Goal: Task Accomplishment & Management: Complete application form

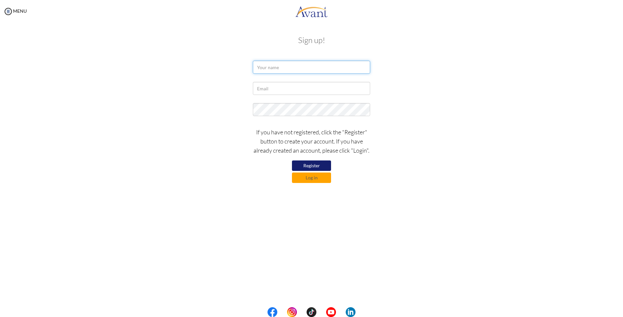
click at [290, 66] on input "text" at bounding box center [311, 67] width 117 height 13
type input "Carleen Lamparero"
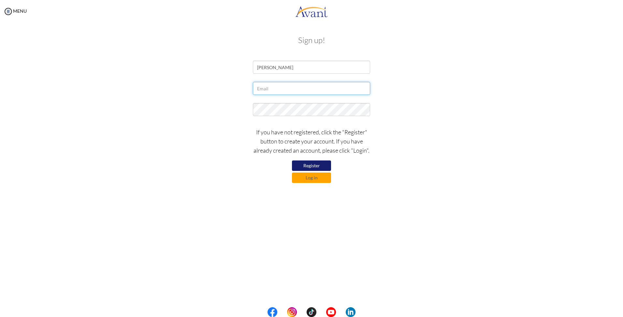
type input "l"
type input "[EMAIL_ADDRESS][DOMAIN_NAME]"
click at [313, 164] on button "Register" at bounding box center [311, 165] width 39 height 10
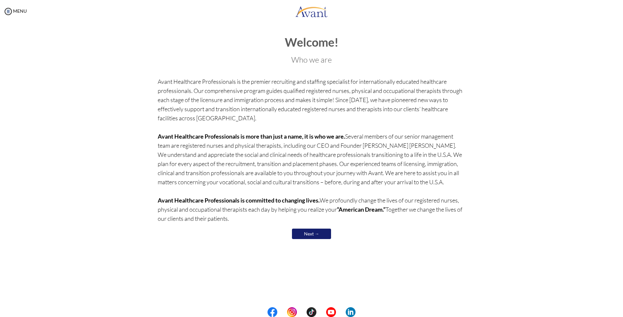
click at [310, 232] on link "Next →" at bounding box center [311, 234] width 39 height 10
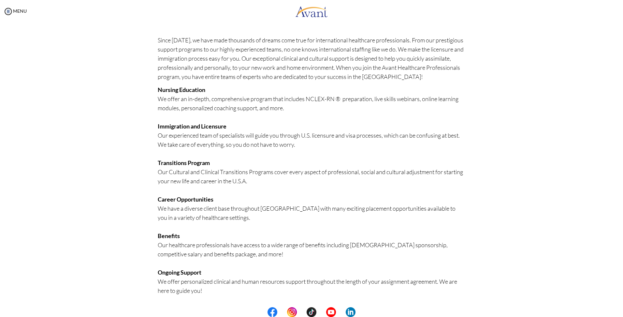
scroll to position [50, 0]
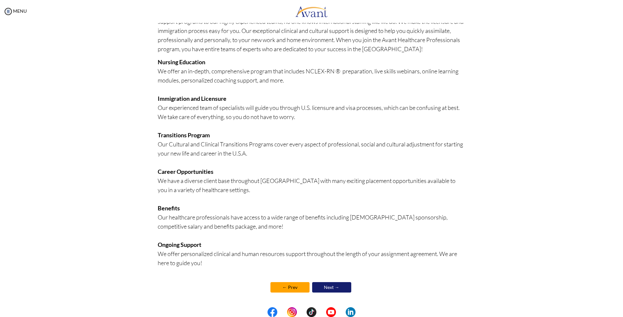
click at [329, 289] on link "Next →" at bounding box center [331, 287] width 39 height 10
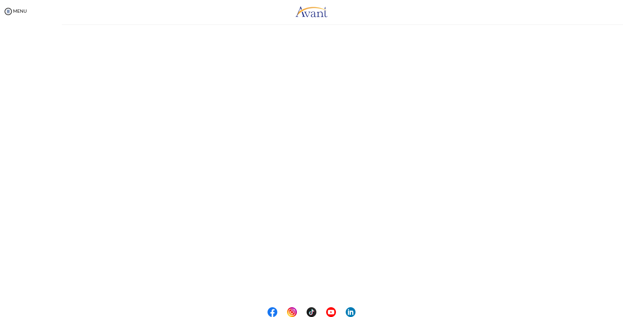
scroll to position [0, 0]
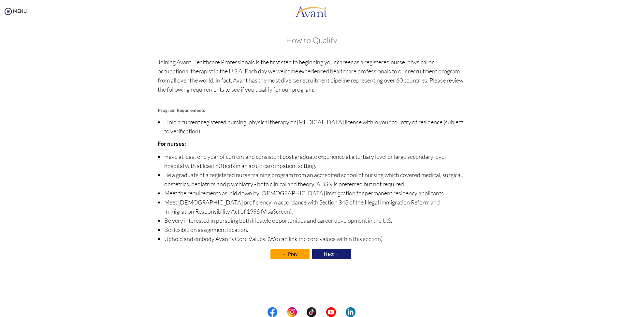
click at [325, 256] on link "Next →" at bounding box center [331, 254] width 39 height 10
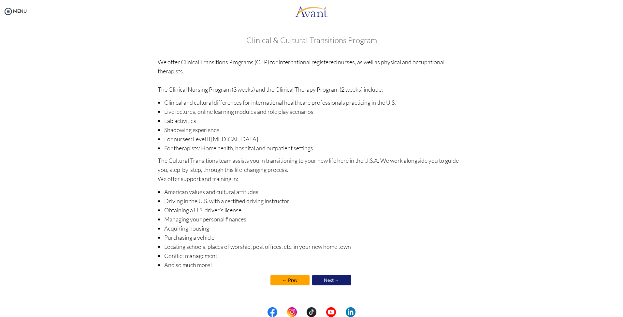
click at [336, 282] on link "Next →" at bounding box center [331, 280] width 39 height 10
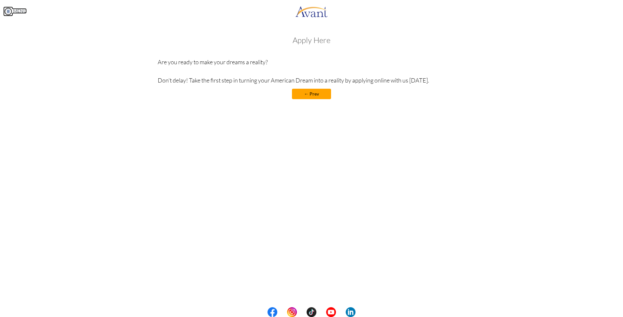
click at [25, 12] on link "MENU" at bounding box center [14, 11] width 23 height 6
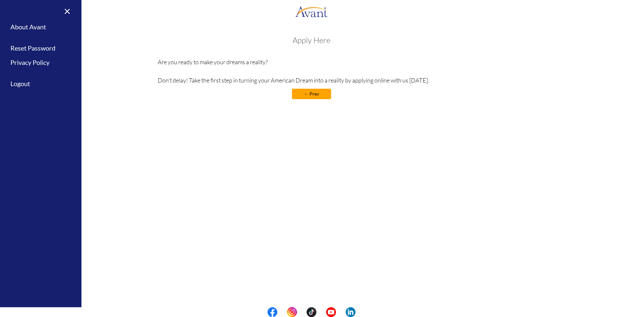
click at [297, 99] on link "← Prev" at bounding box center [311, 94] width 39 height 10
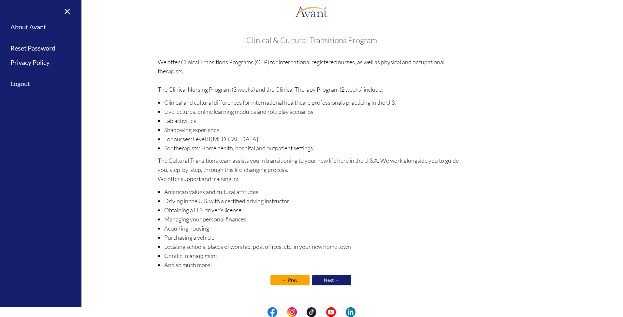
click at [341, 284] on link "Next →" at bounding box center [331, 280] width 39 height 10
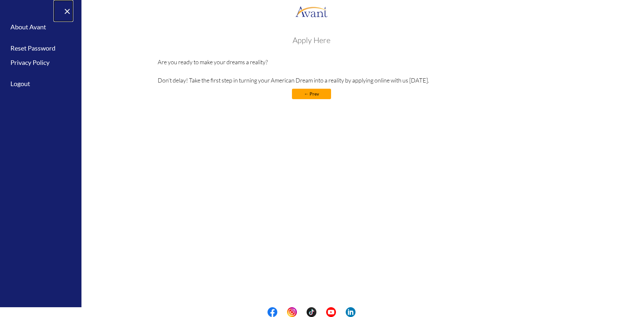
click at [66, 13] on link "×" at bounding box center [63, 11] width 20 height 22
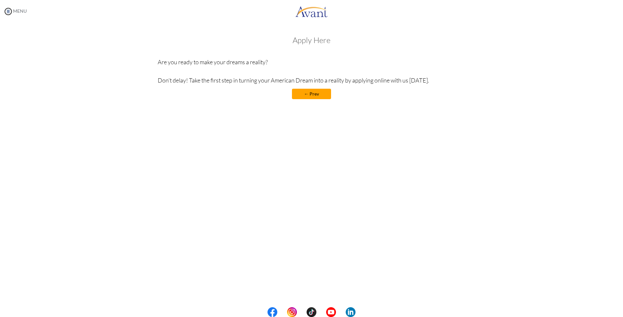
click at [19, 8] on div "MENU" at bounding box center [13, 158] width 27 height 317
click at [25, 14] on div "MENU" at bounding box center [13, 158] width 27 height 317
click at [21, 12] on link "MENU" at bounding box center [14, 11] width 23 height 6
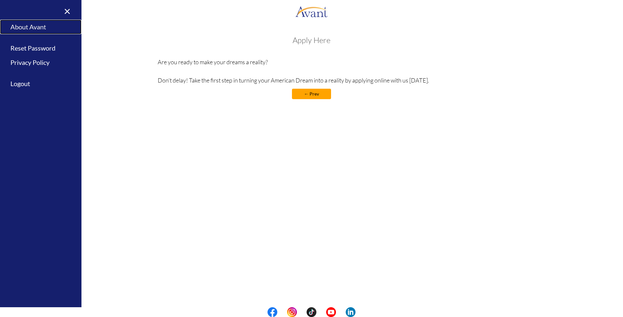
click at [23, 29] on link "About Avant" at bounding box center [40, 27] width 81 height 15
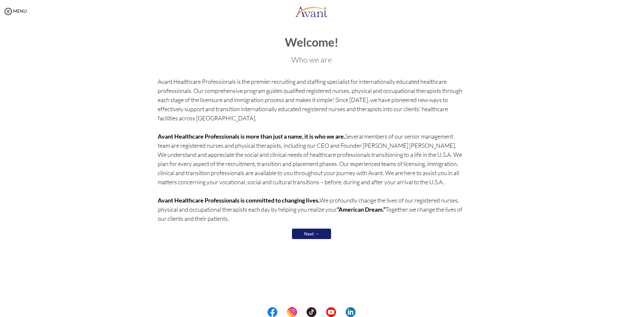
click at [306, 232] on link "Next →" at bounding box center [311, 234] width 39 height 10
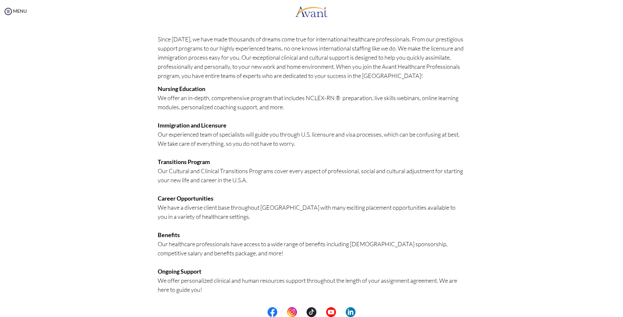
scroll to position [50, 0]
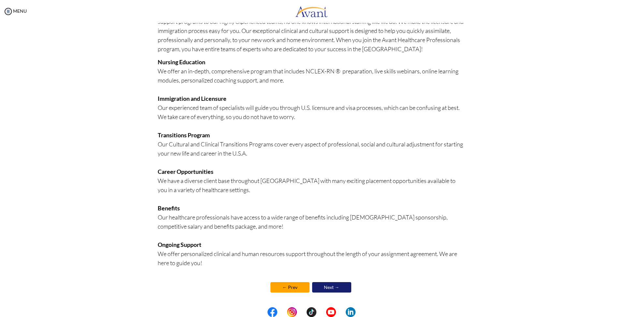
click at [337, 289] on link "Next →" at bounding box center [331, 287] width 39 height 10
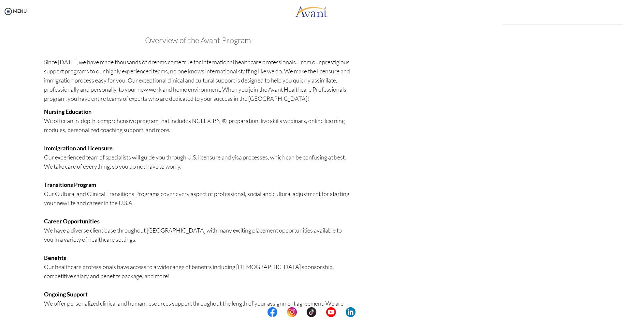
scroll to position [3, 0]
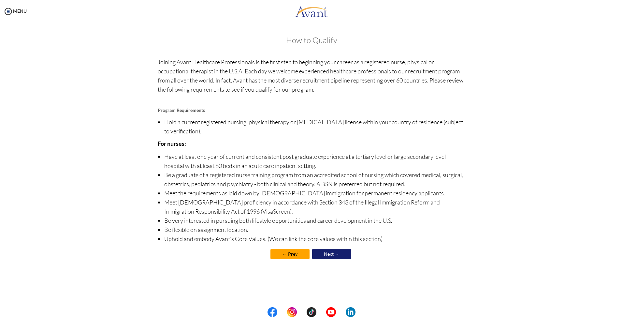
click at [328, 254] on link "Next →" at bounding box center [331, 254] width 39 height 10
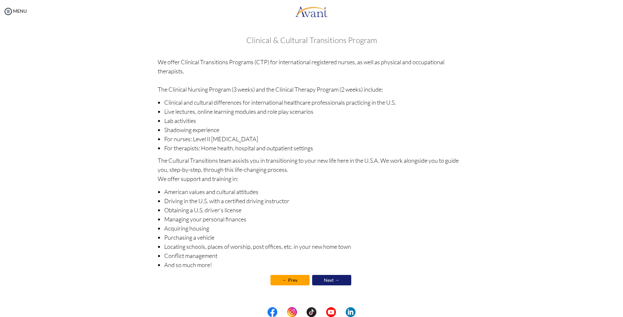
click at [333, 279] on link "Next →" at bounding box center [331, 280] width 39 height 10
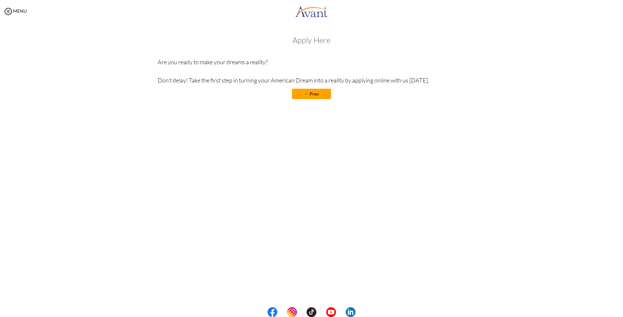
click at [311, 38] on h3 "Apply Here" at bounding box center [312, 40] width 308 height 8
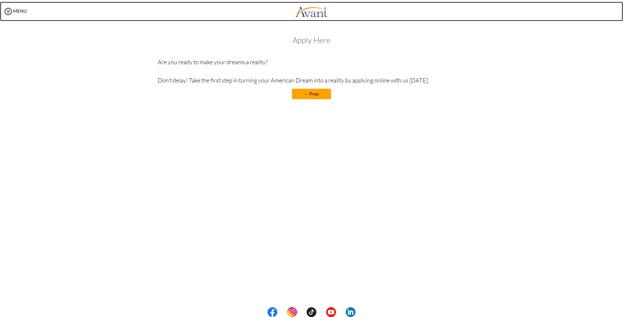
click at [305, 12] on img at bounding box center [311, 12] width 33 height 20
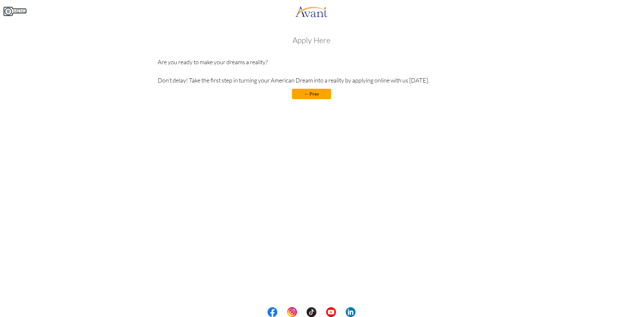
click at [23, 12] on link "MENU" at bounding box center [14, 11] width 23 height 6
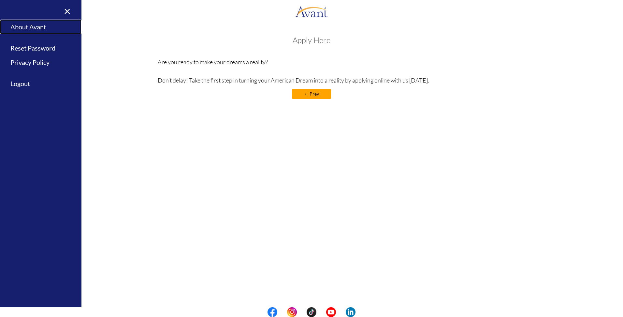
click at [38, 24] on link "About Avant" at bounding box center [40, 27] width 81 height 15
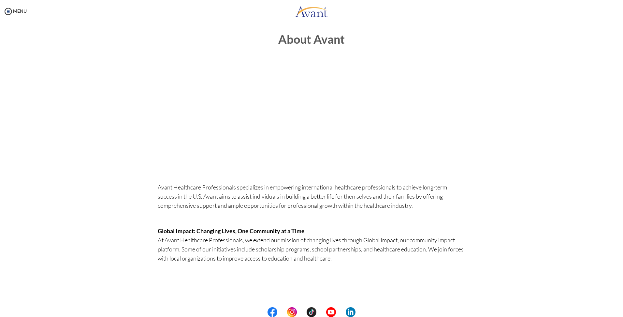
scroll to position [0, 0]
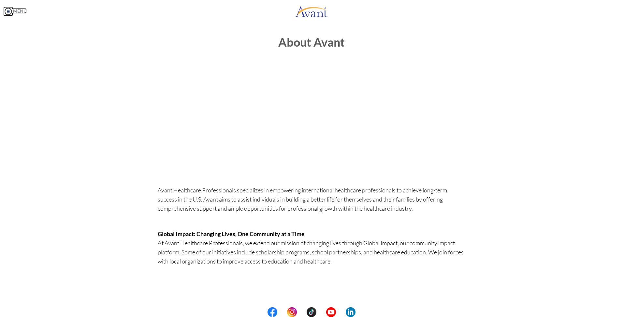
click at [20, 8] on link "MENU" at bounding box center [14, 11] width 23 height 6
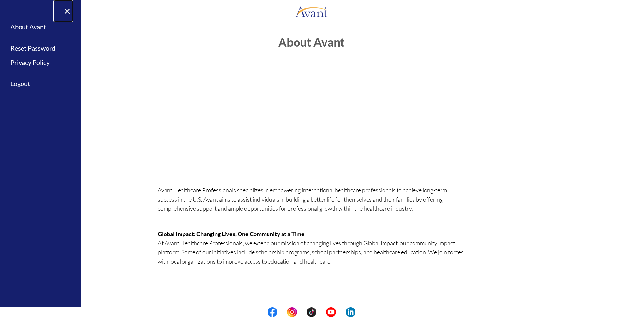
click at [66, 10] on link "×" at bounding box center [63, 11] width 20 height 22
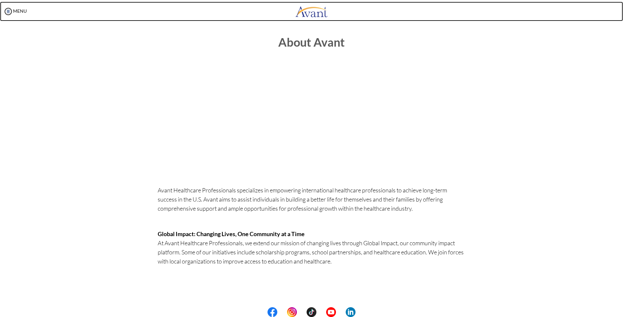
click at [320, 17] on img at bounding box center [311, 12] width 33 height 20
